Goal: Task Accomplishment & Management: Use online tool/utility

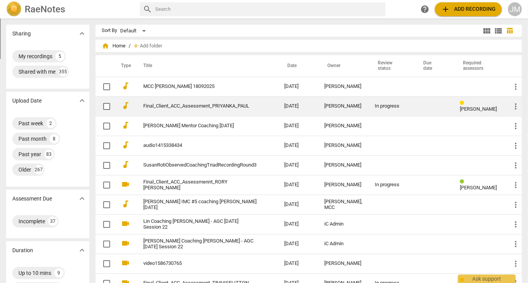
click at [196, 107] on link "Final_Client_ACC_Assessment_PRIYANKA_PAUL" at bounding box center [199, 106] width 113 height 6
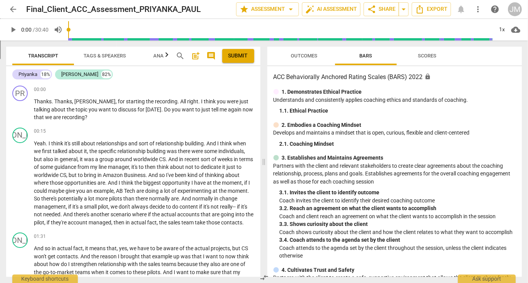
click at [13, 30] on span "play_arrow" at bounding box center [12, 29] width 9 height 9
click at [15, 32] on span "pause" at bounding box center [12, 29] width 9 height 9
type input "25"
click at [12, 10] on span "arrow_back" at bounding box center [12, 9] width 9 height 9
